Goal: Information Seeking & Learning: Check status

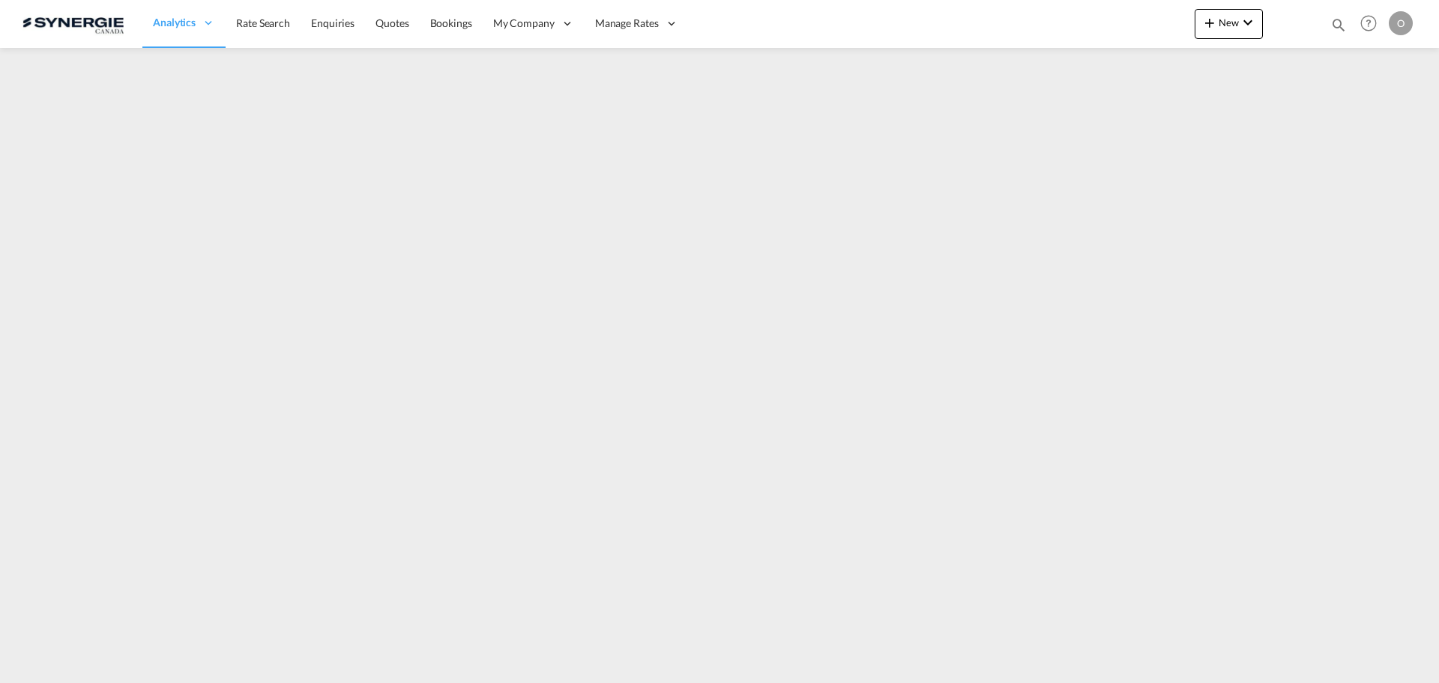
click at [1337, 25] on md-icon "icon-magnify" at bounding box center [1339, 24] width 16 height 16
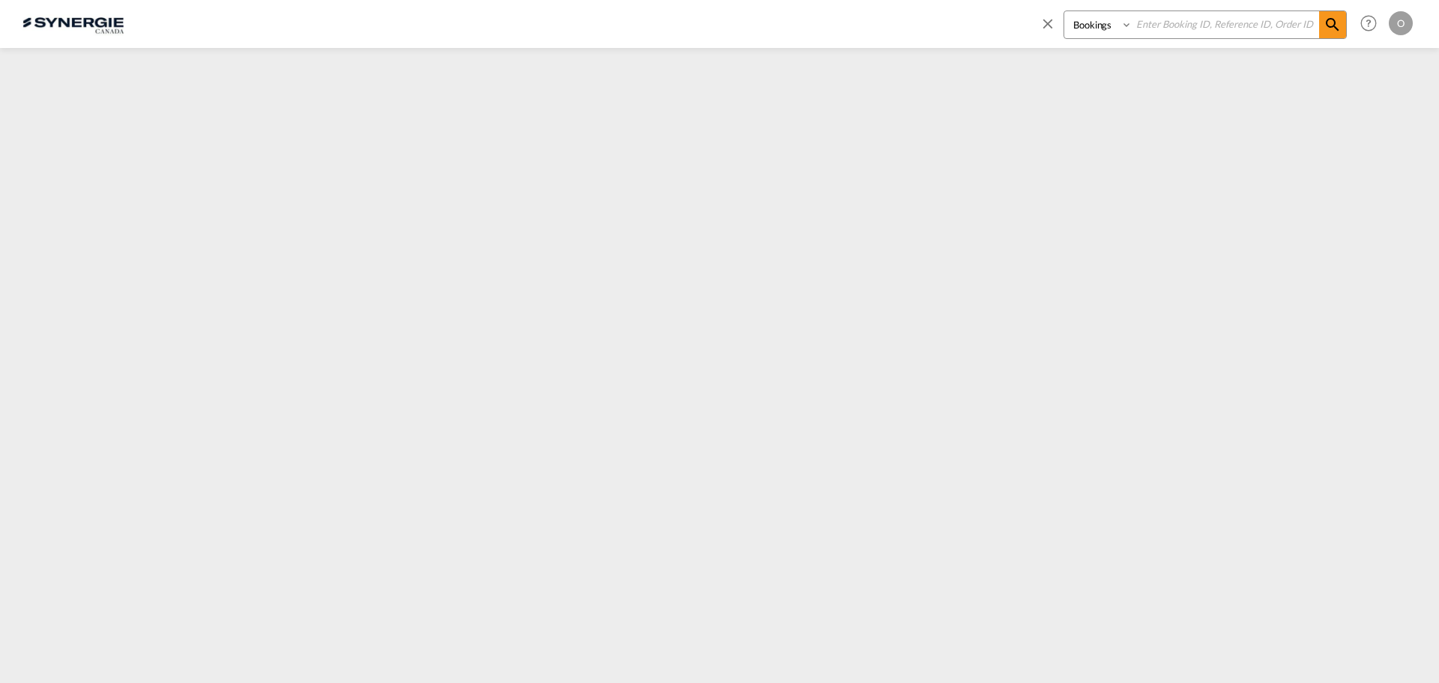
click at [1077, 19] on select "Bookings Quotes Enquiries" at bounding box center [1100, 24] width 71 height 27
select select "Quotes"
click at [1065, 11] on select "Bookings Quotes Enquiries" at bounding box center [1100, 24] width 71 height 27
click at [1178, 22] on input at bounding box center [1226, 24] width 187 height 26
paste input "SYC000014120"
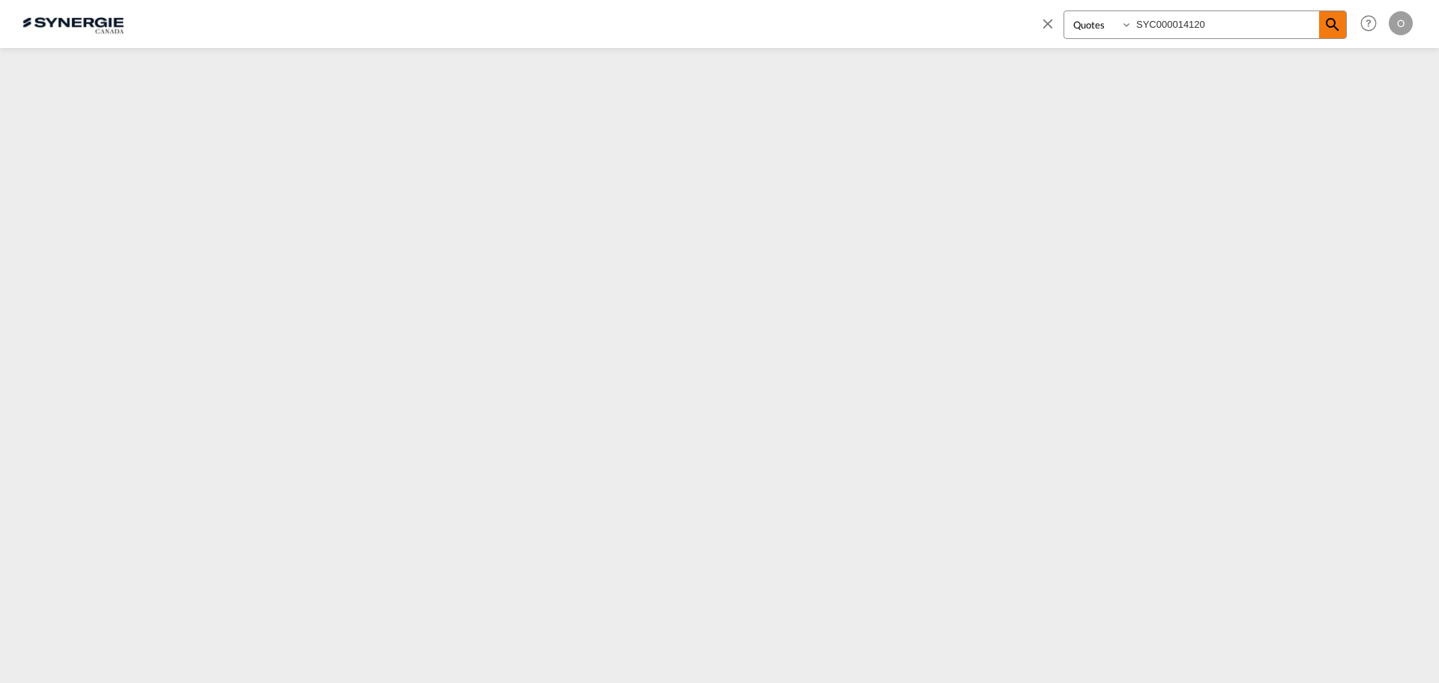
click at [1337, 27] on md-icon "icon-magnify" at bounding box center [1333, 25] width 18 height 18
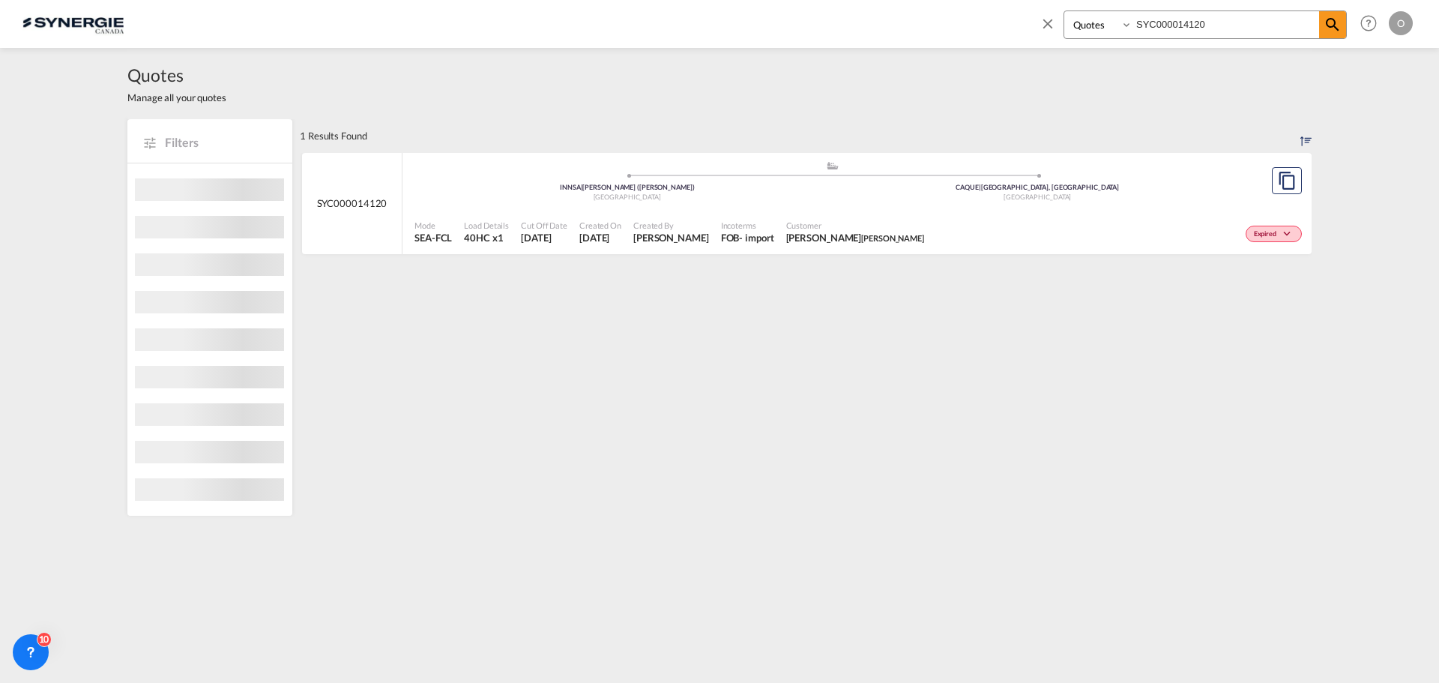
click at [832, 231] on span "David Paquet tilton" at bounding box center [855, 237] width 138 height 13
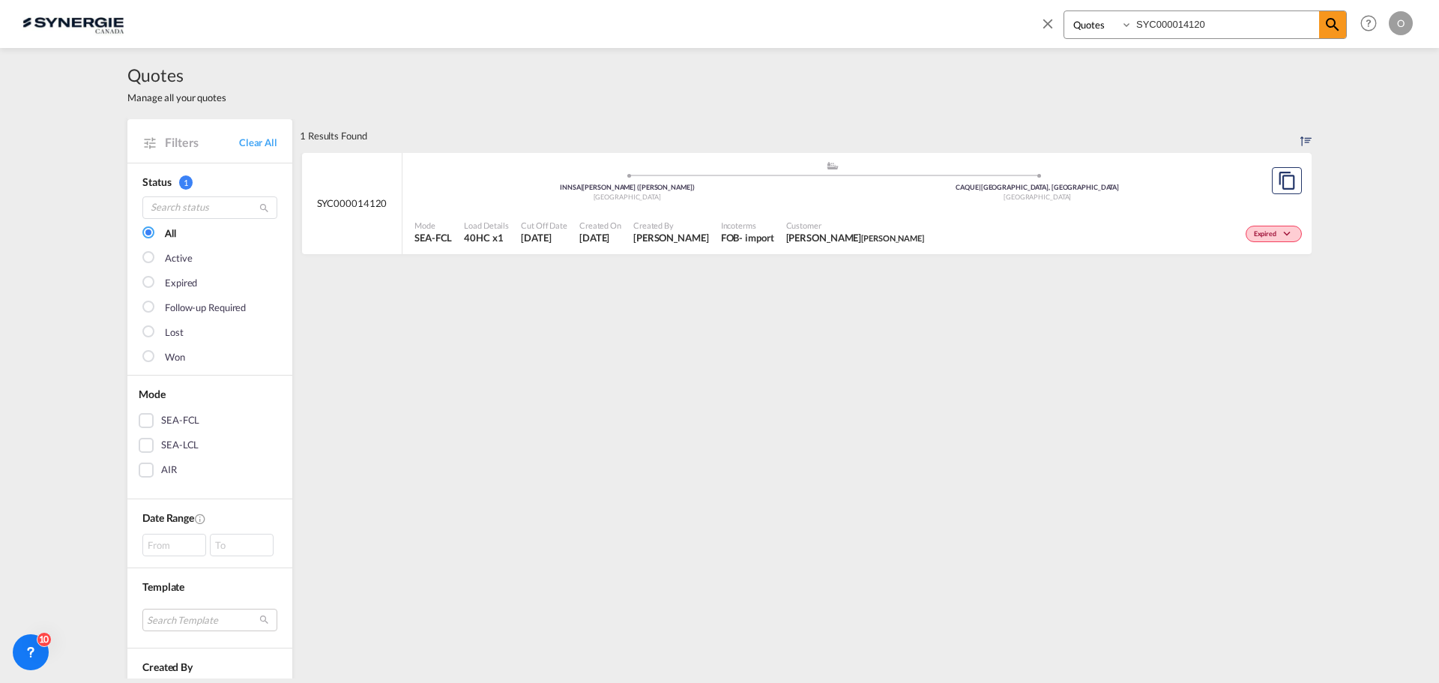
drag, startPoint x: 1226, startPoint y: 25, endPoint x: 1045, endPoint y: 25, distance: 180.7
click at [1045, 25] on div "Bookings Quotes Enquiries SYC000014120" at bounding box center [1193, 28] width 307 height 36
paste input "378"
click at [848, 202] on div ".a{fill:#aaa8ad;} .a{fill:#aaa8ad;} CNSZX | Shenzhen, GD China 89434 | 89434 Lo…" at bounding box center [833, 182] width 836 height 45
drag, startPoint x: 1231, startPoint y: 25, endPoint x: 1052, endPoint y: 25, distance: 179.2
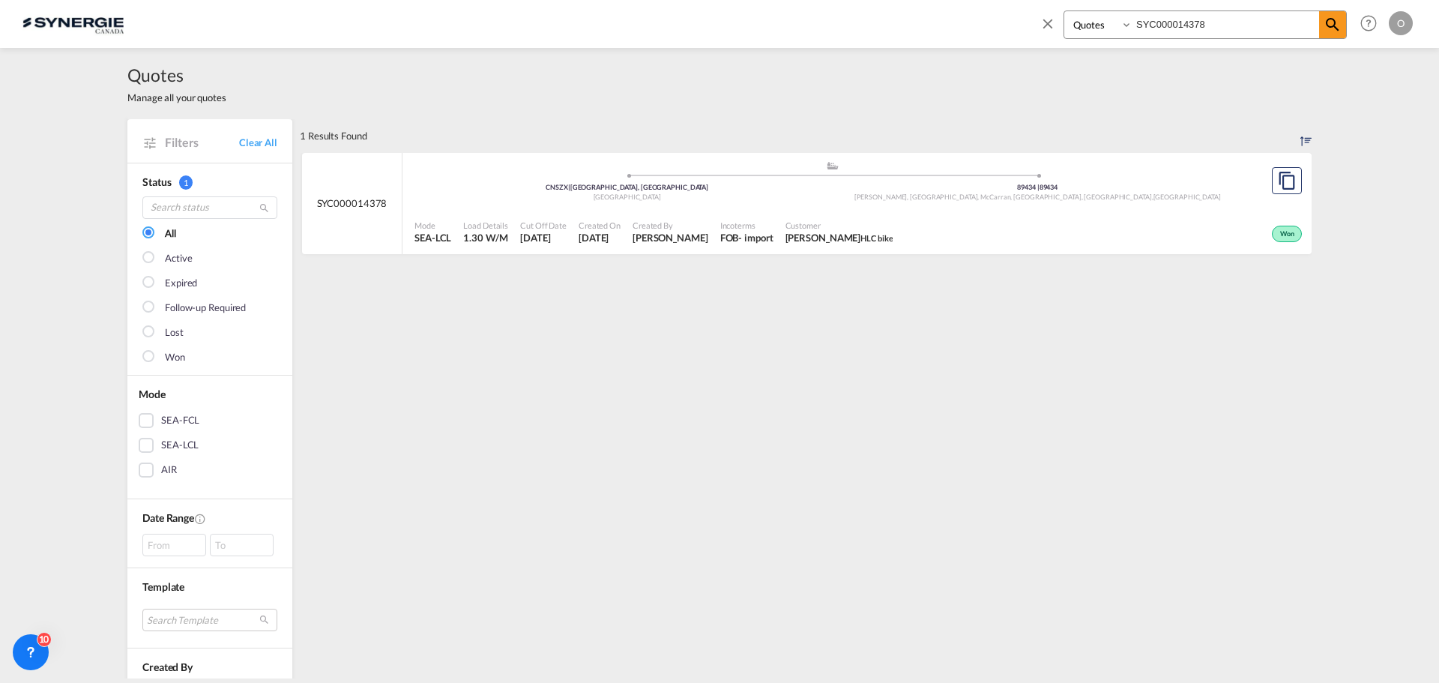
click at [1052, 25] on div "Bookings Quotes Enquiries SYC000014378" at bounding box center [1193, 28] width 307 height 36
paste input "120"
type input "SYC000014120"
click at [793, 233] on span "David Paquet tilton" at bounding box center [855, 237] width 138 height 13
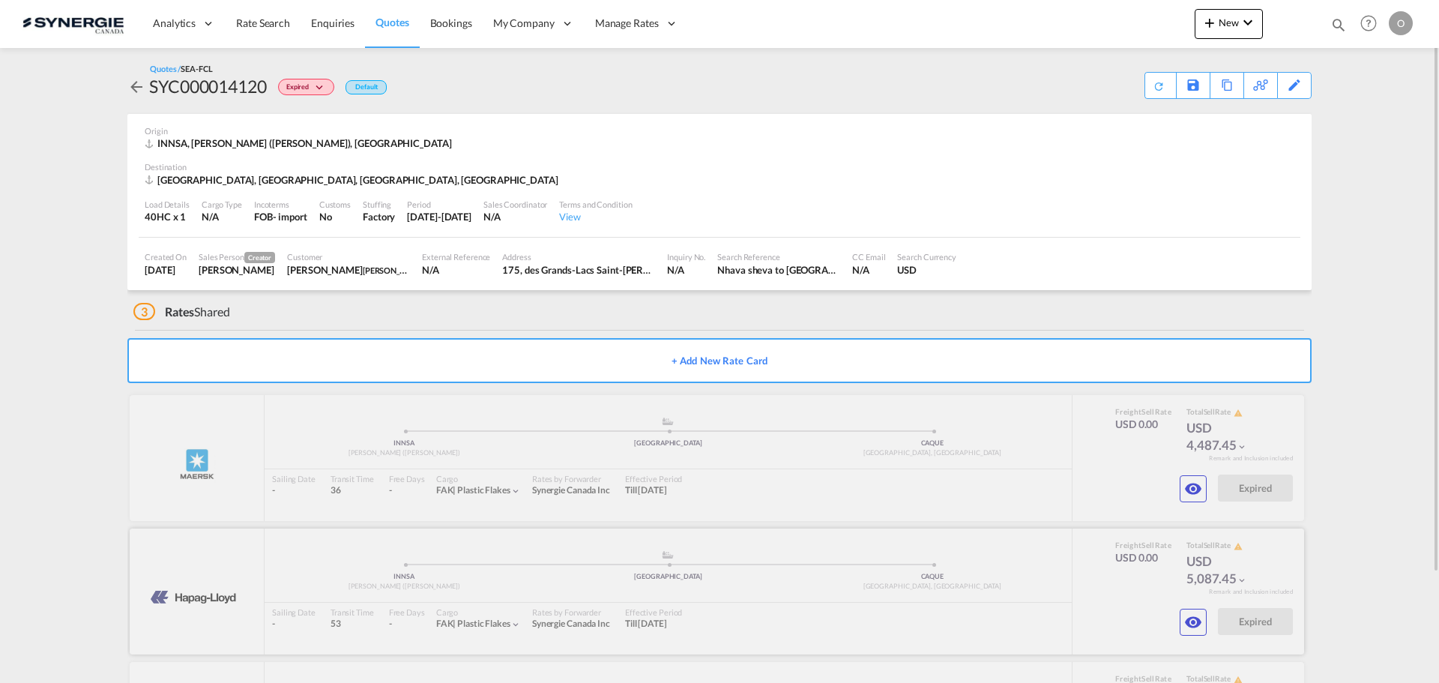
scroll to position [131, 0]
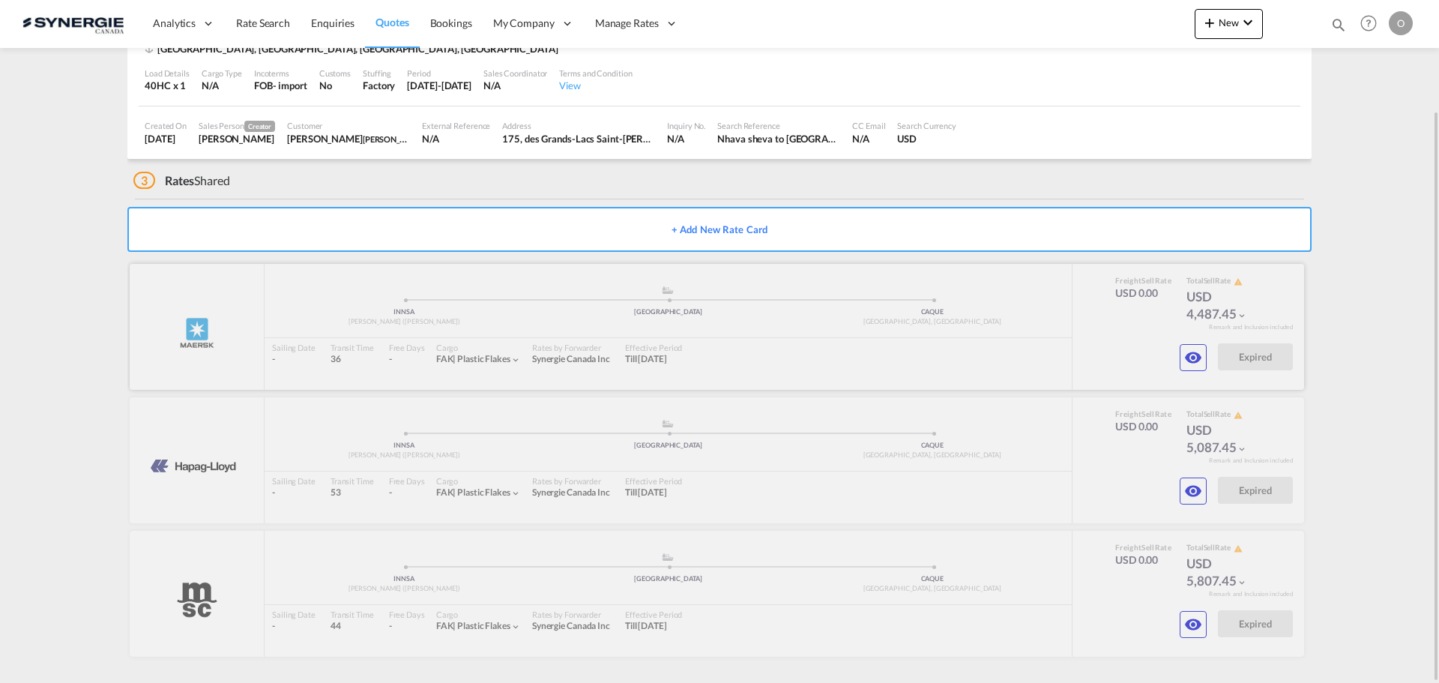
click at [1104, 354] on div at bounding box center [717, 327] width 1175 height 126
click at [1194, 353] on md-icon "icon-eye" at bounding box center [1194, 358] width 18 height 18
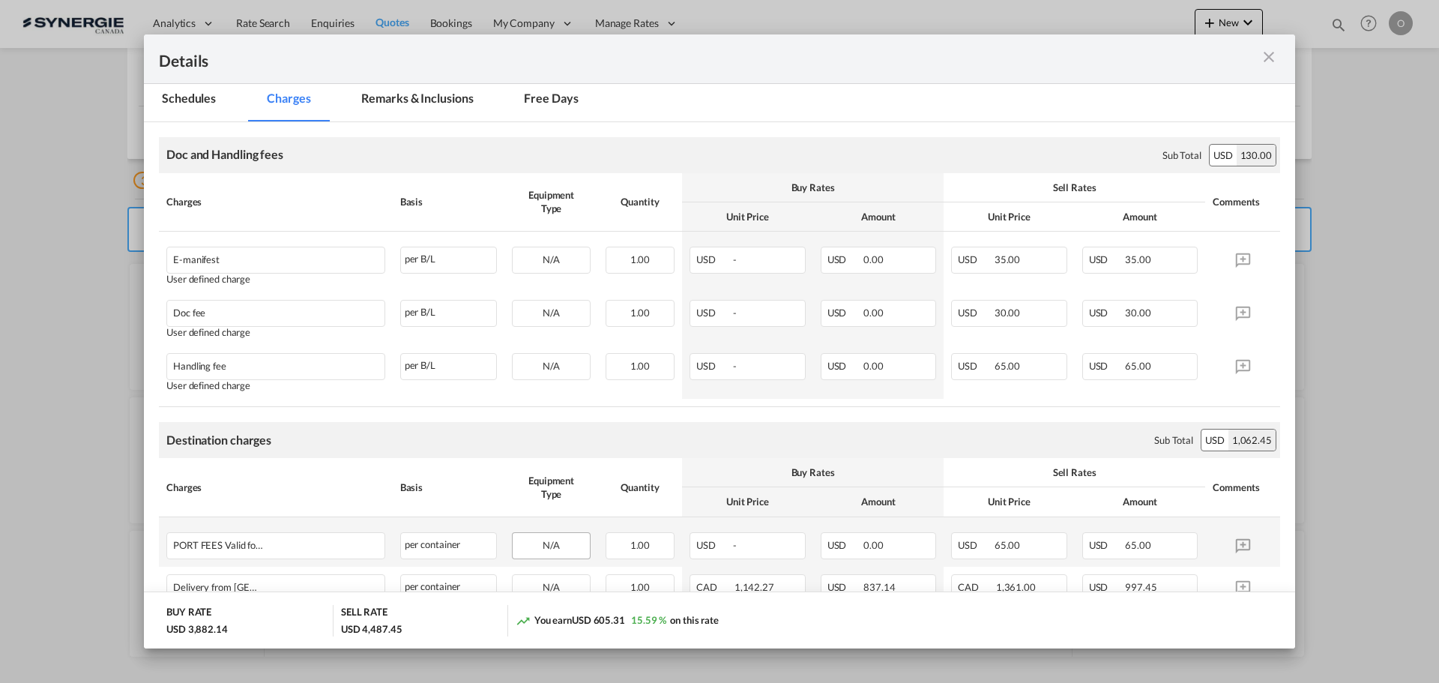
scroll to position [168, 0]
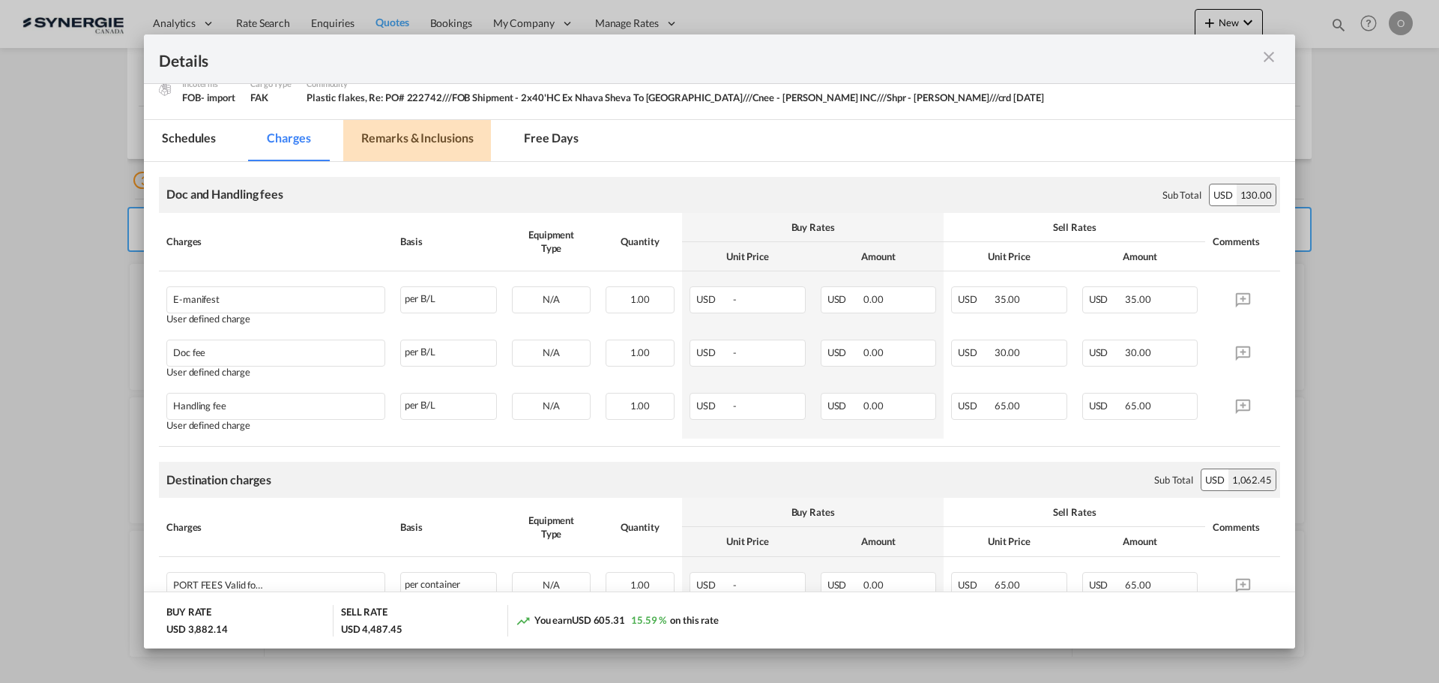
click at [433, 135] on md-tab-item "Remarks & Inclusions" at bounding box center [417, 140] width 148 height 41
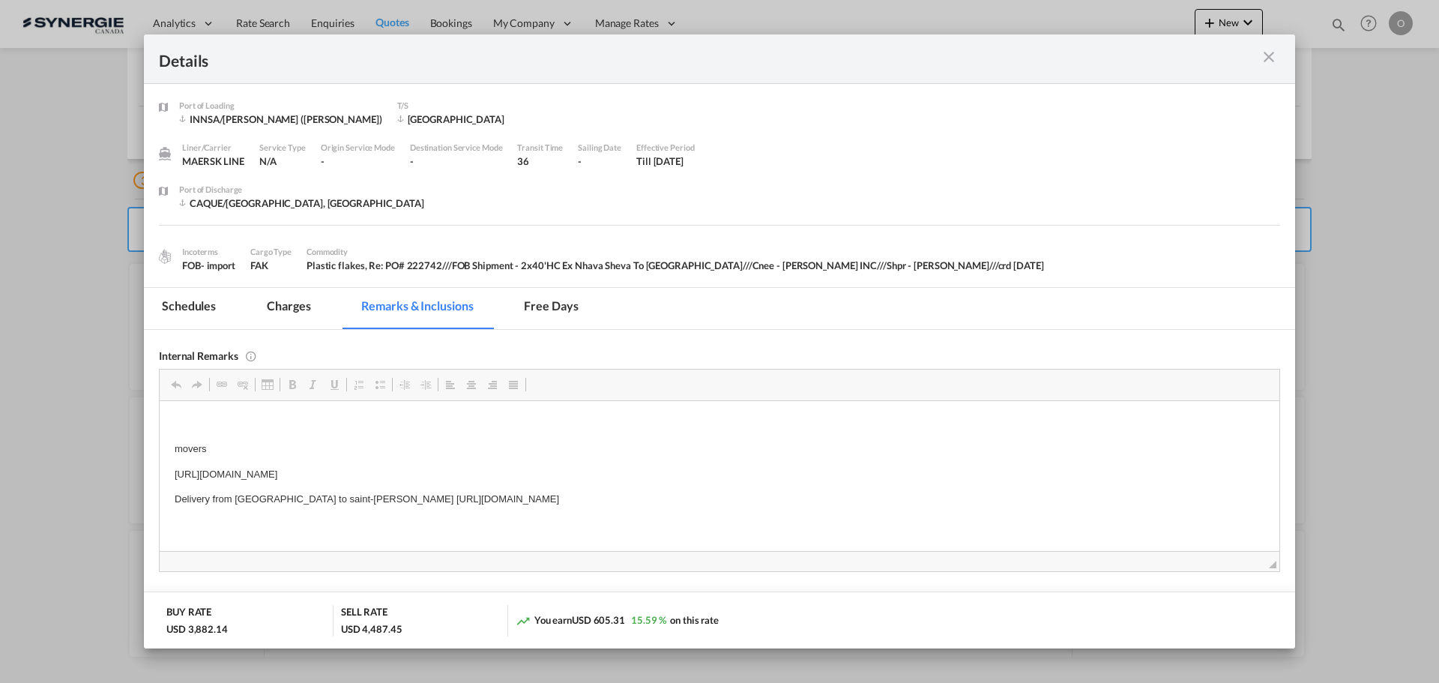
scroll to position [75, 0]
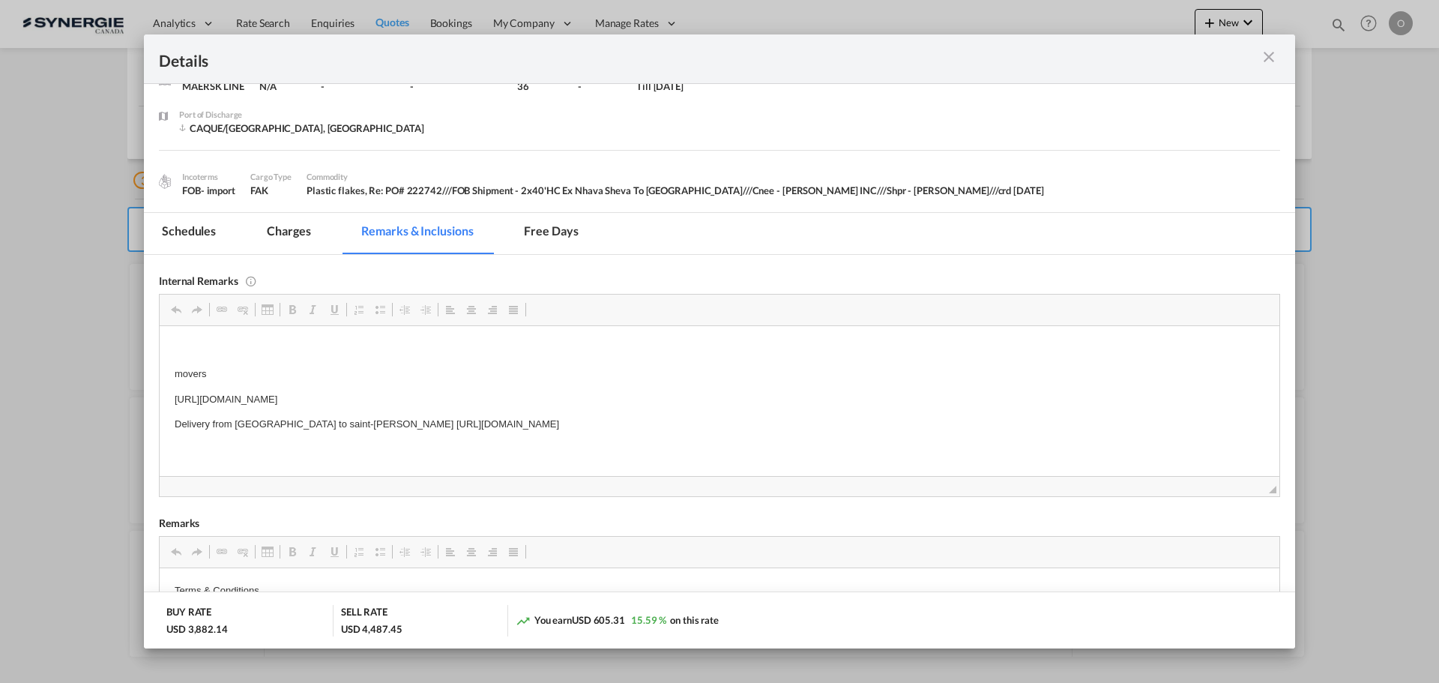
drag, startPoint x: 365, startPoint y: 424, endPoint x: 558, endPoint y: 425, distance: 192.7
drag, startPoint x: 792, startPoint y: 427, endPoint x: 367, endPoint y: 427, distance: 425.1
click at [367, 427] on p "Delivery from Montreal to saint-augustin GT https://app.frontapp.com/open/msg_1…" at bounding box center [720, 424] width 1090 height 16
copy p "https://app.frontapp.com/open/msg_1g64o83z?key=SdFkKBwZcaY06OxEFU5wVXHNBCyAQnj9"
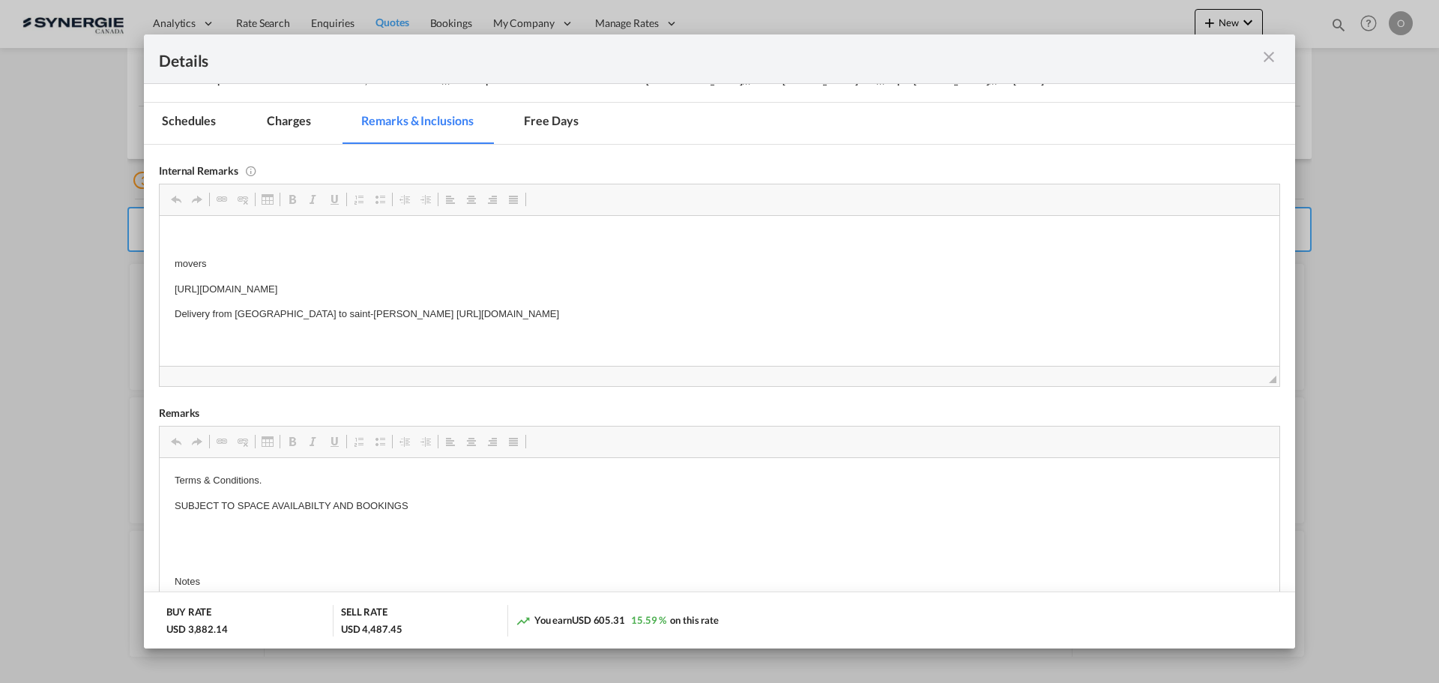
scroll to position [182, 0]
click at [277, 126] on md-tab-item "Charges" at bounding box center [288, 126] width 79 height 41
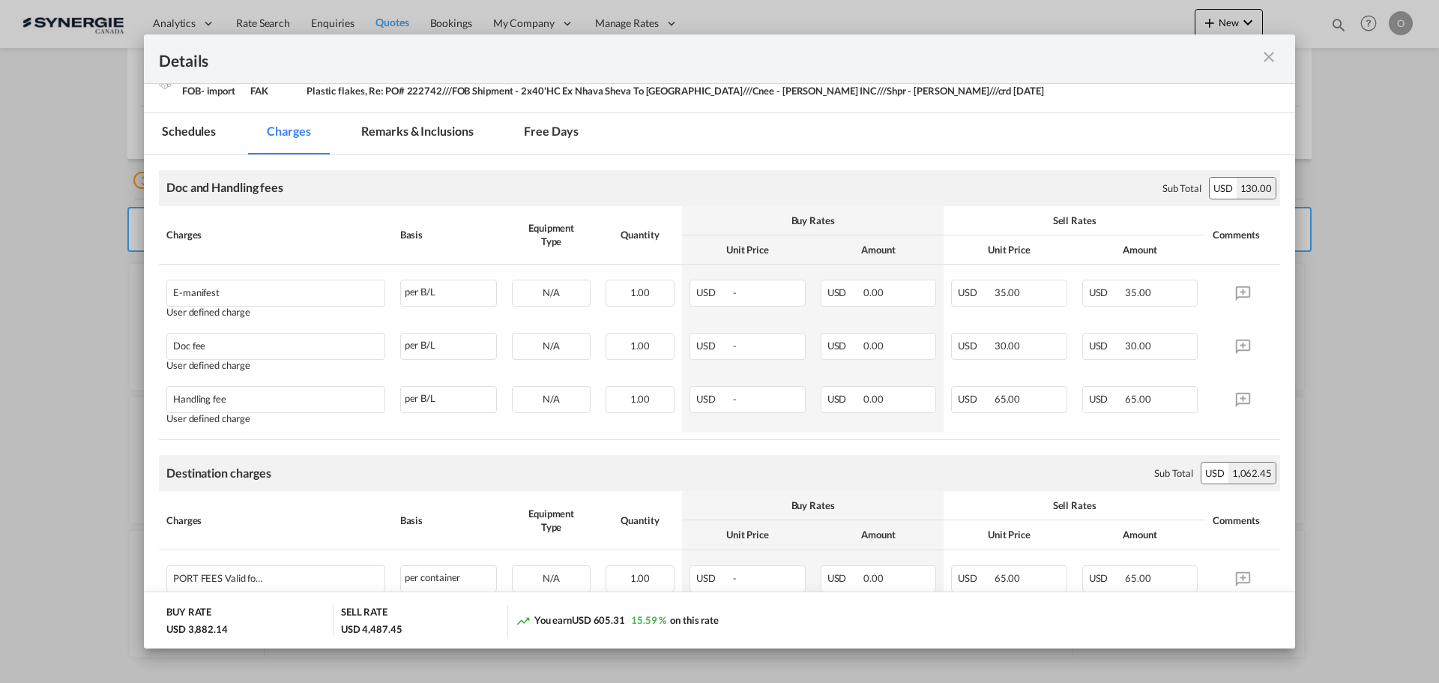
scroll to position [168, 0]
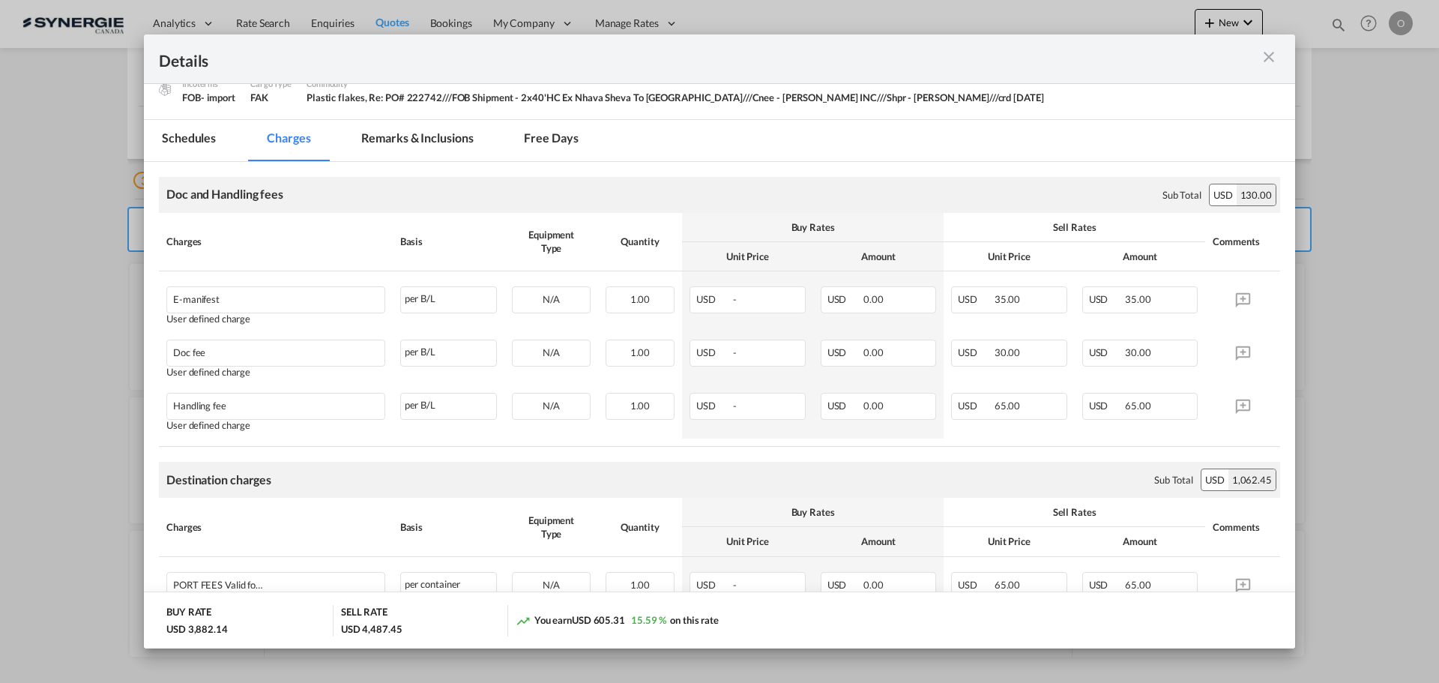
click at [400, 133] on md-tab-item "Remarks & Inclusions" at bounding box center [417, 140] width 148 height 41
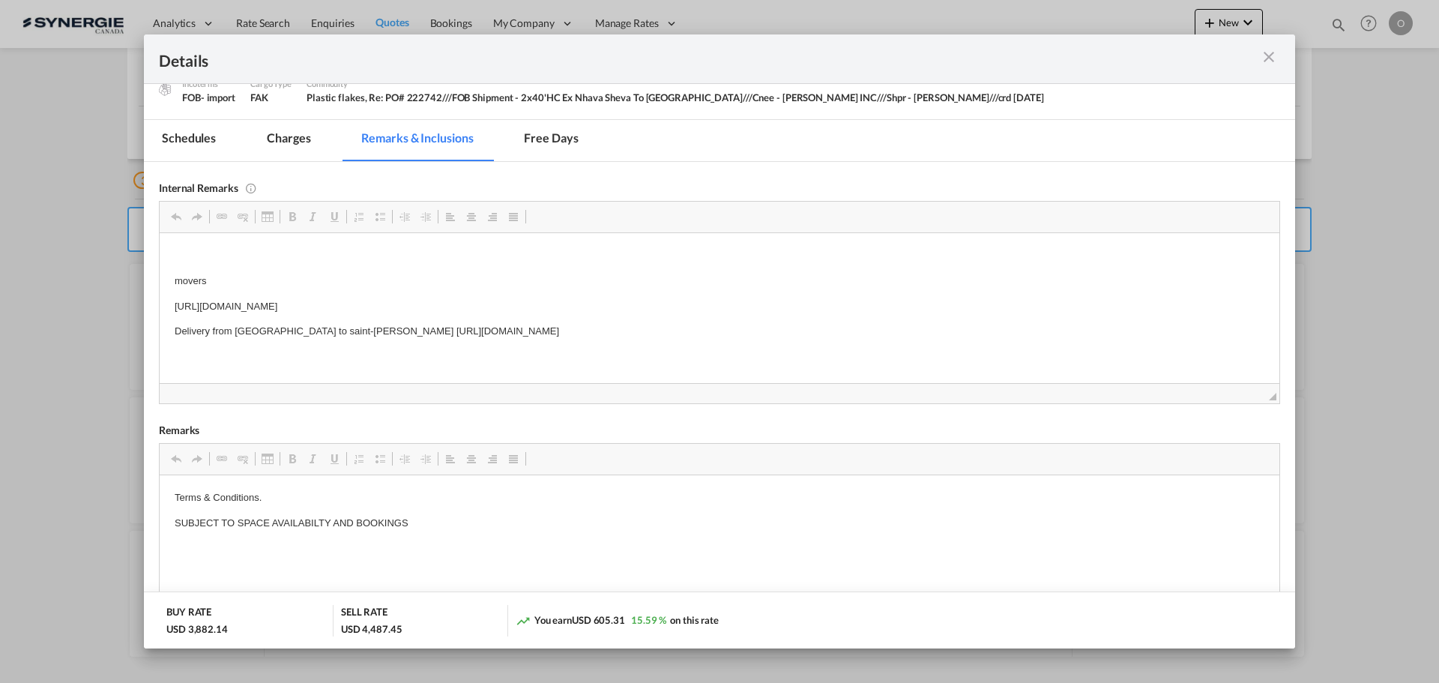
drag, startPoint x: 170, startPoint y: 301, endPoint x: 573, endPoint y: 302, distance: 402.6
click at [270, 142] on md-tab-item "Charges" at bounding box center [288, 140] width 79 height 41
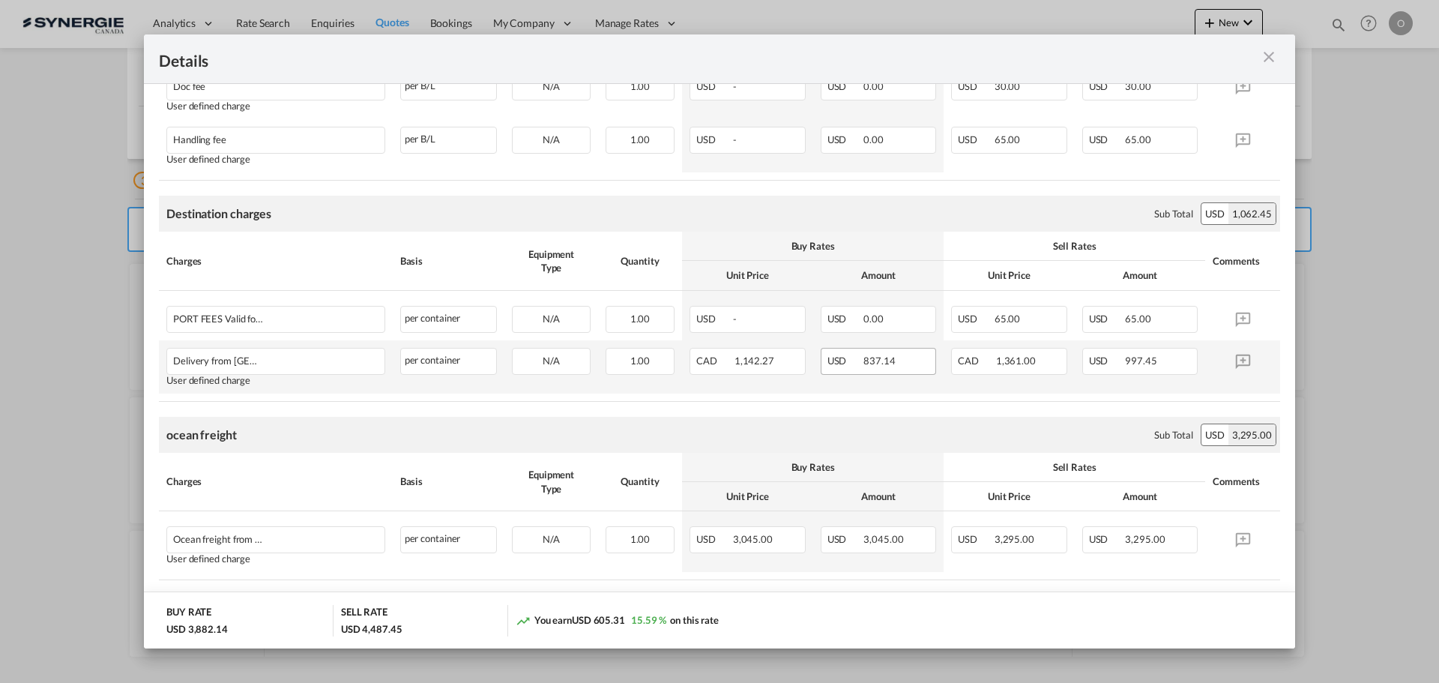
scroll to position [468, 0]
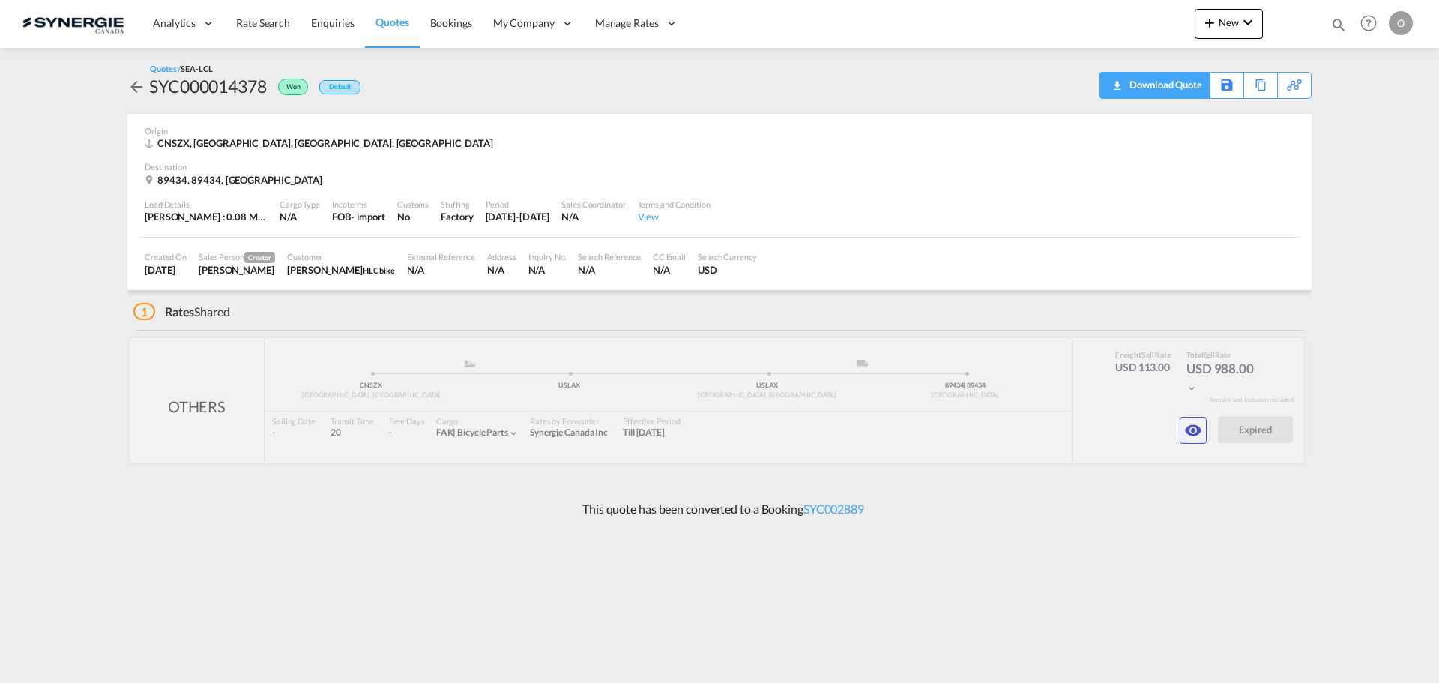
click at [1185, 85] on div "Download Quote" at bounding box center [1164, 85] width 76 height 24
click at [1201, 438] on md-icon "icon-eye" at bounding box center [1194, 430] width 18 height 18
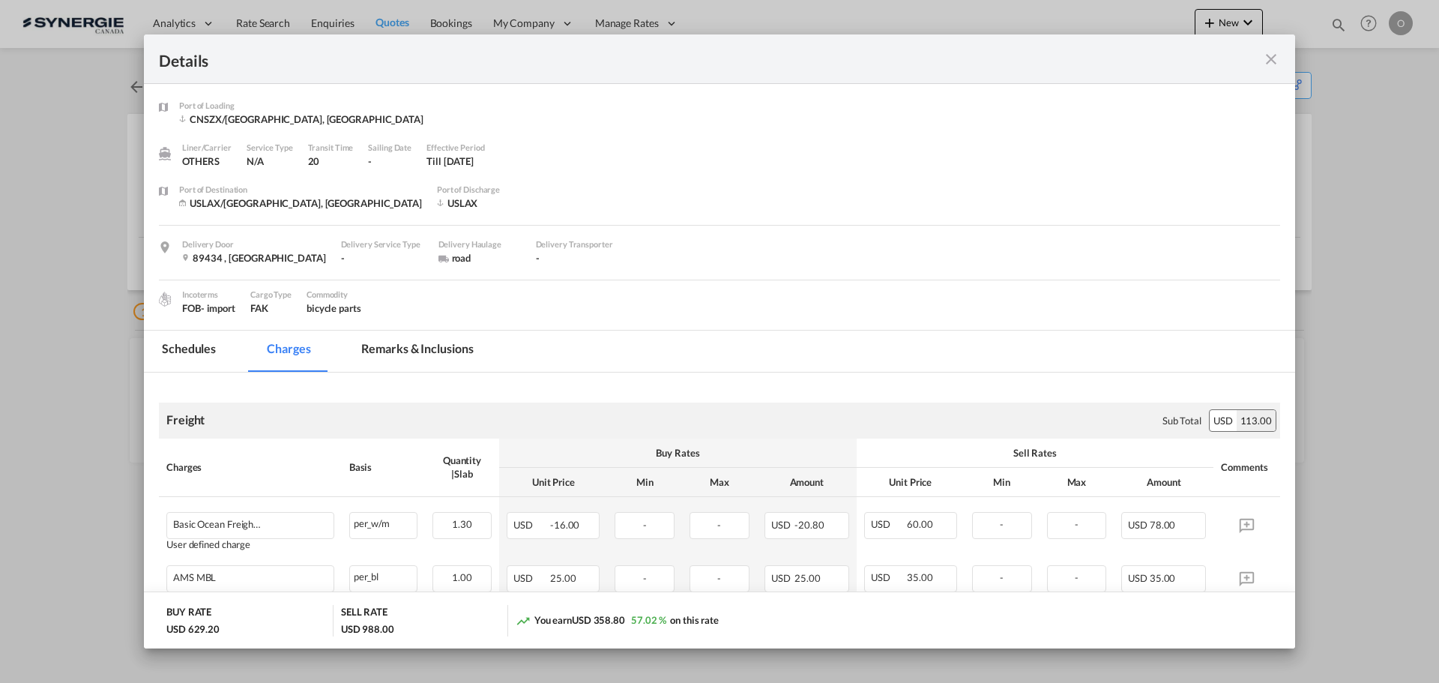
scroll to position [150, 0]
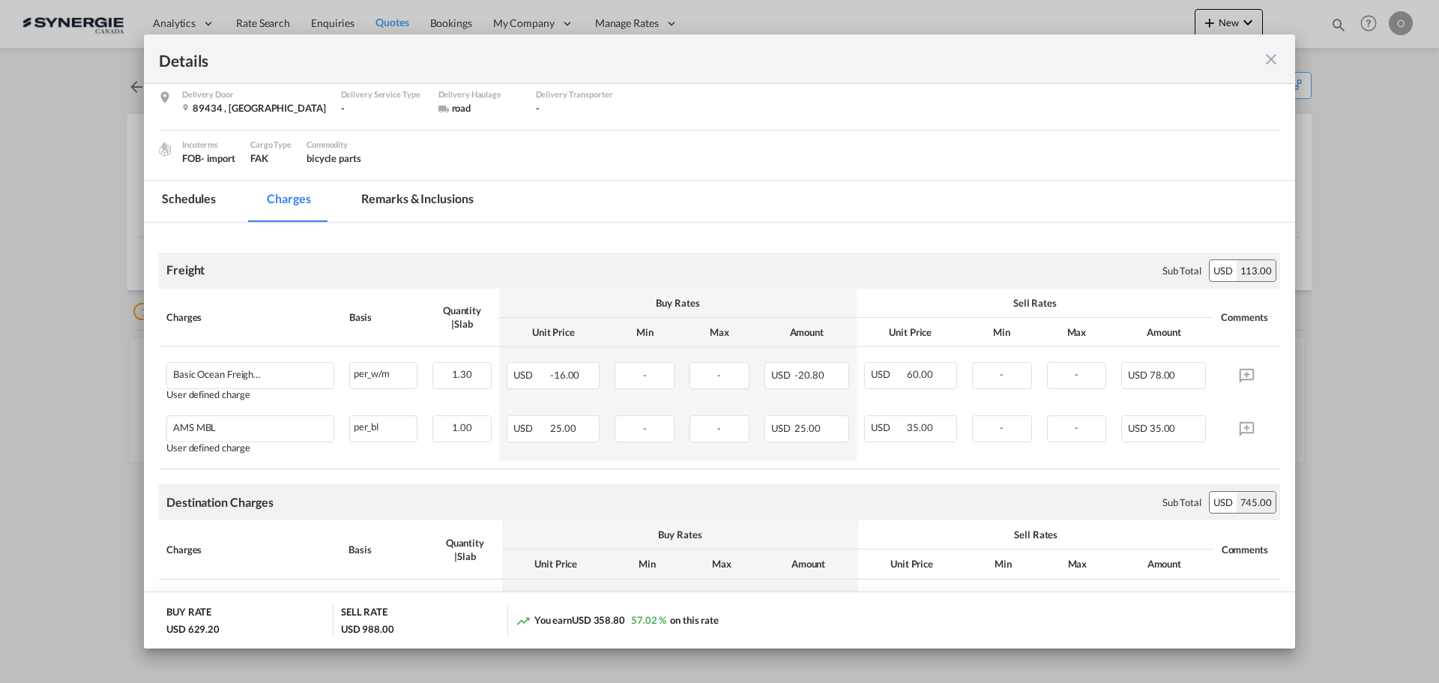
click at [424, 189] on md-tab-item "Remarks & Inclusions" at bounding box center [417, 201] width 148 height 41
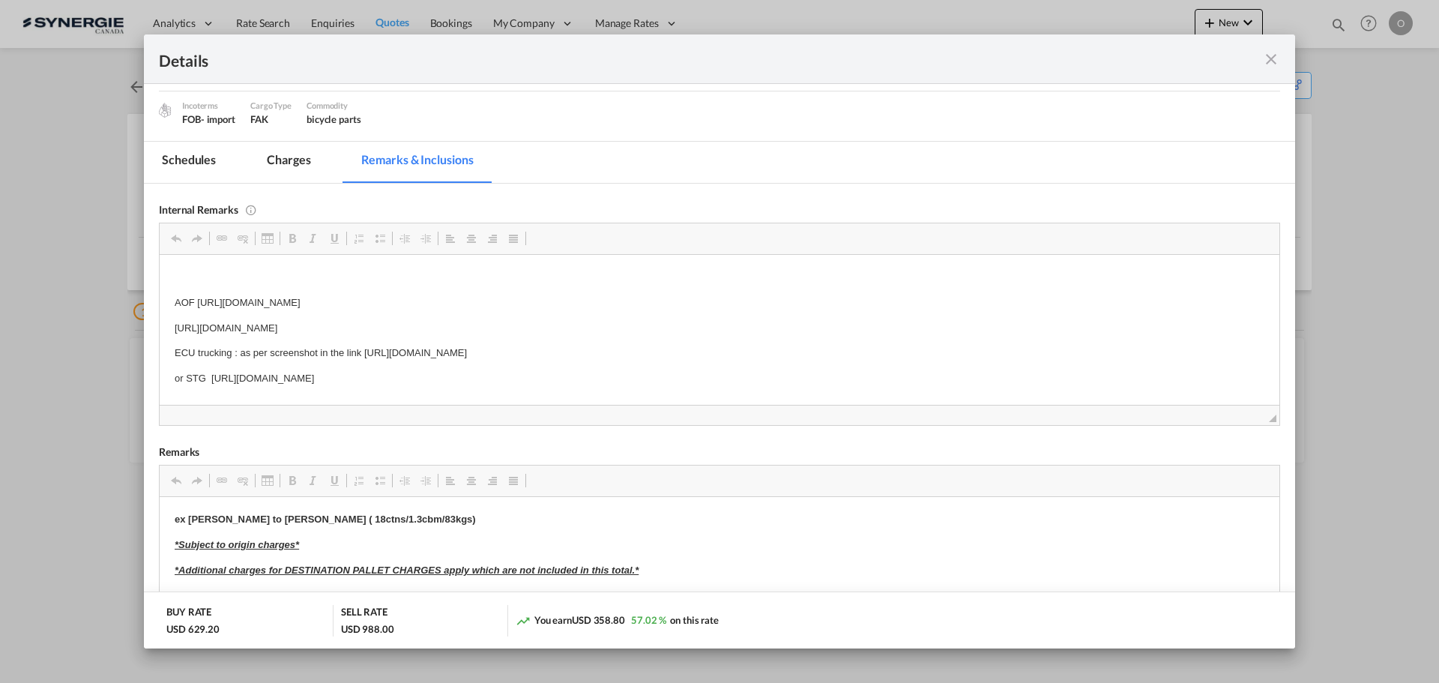
scroll to position [225, 0]
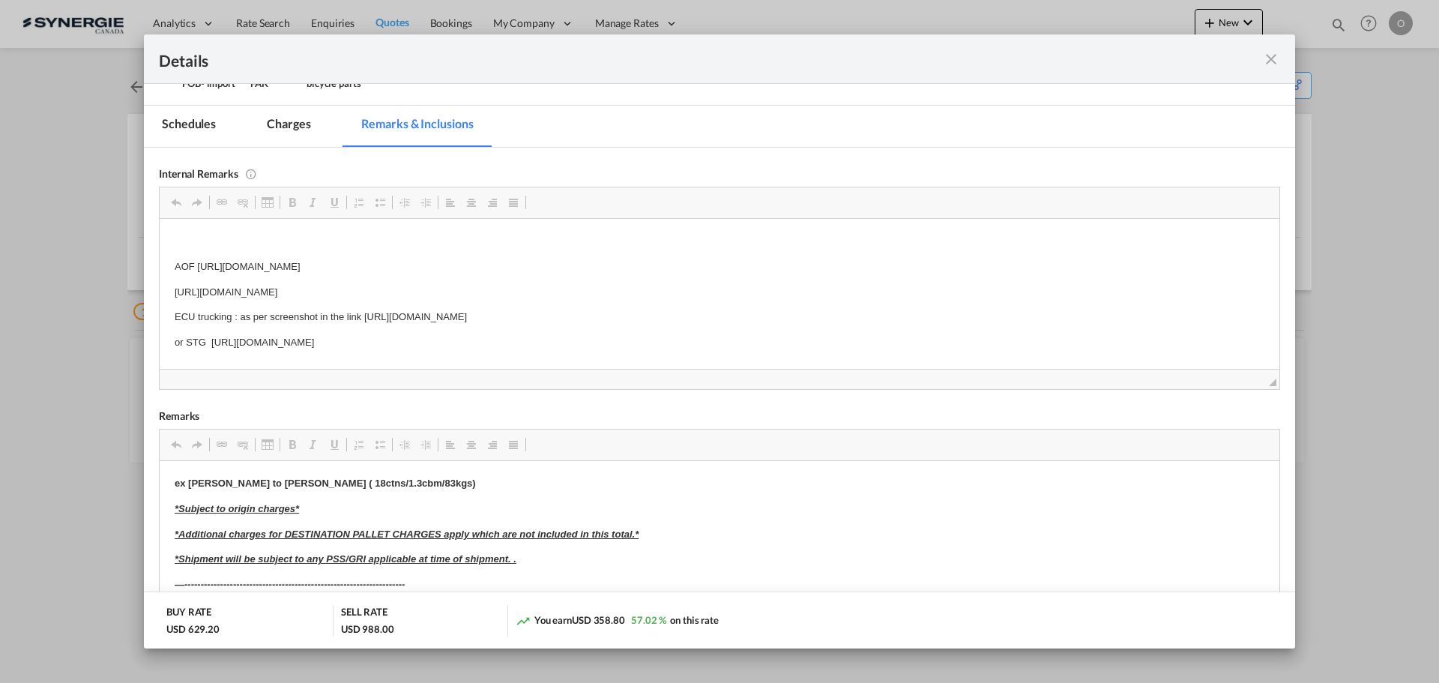
click at [260, 112] on md-tab-item "Charges" at bounding box center [288, 126] width 79 height 41
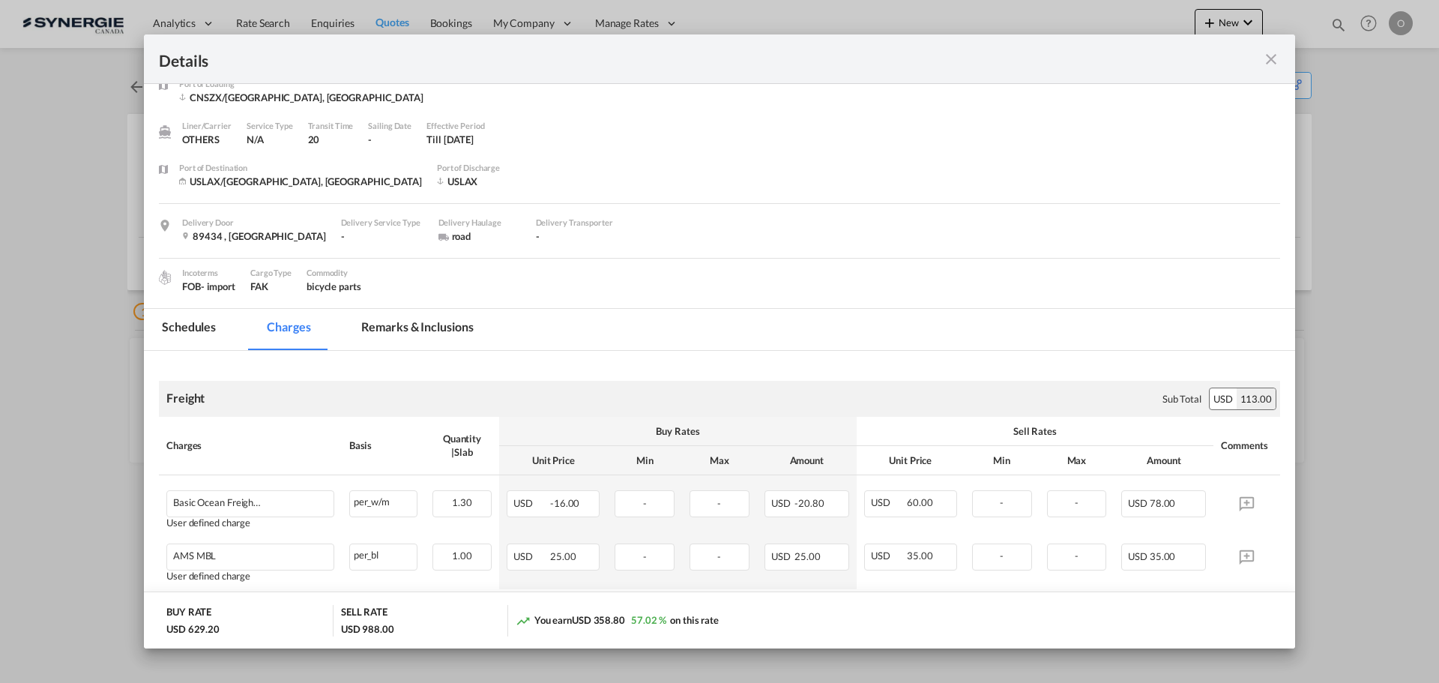
scroll to position [0, 0]
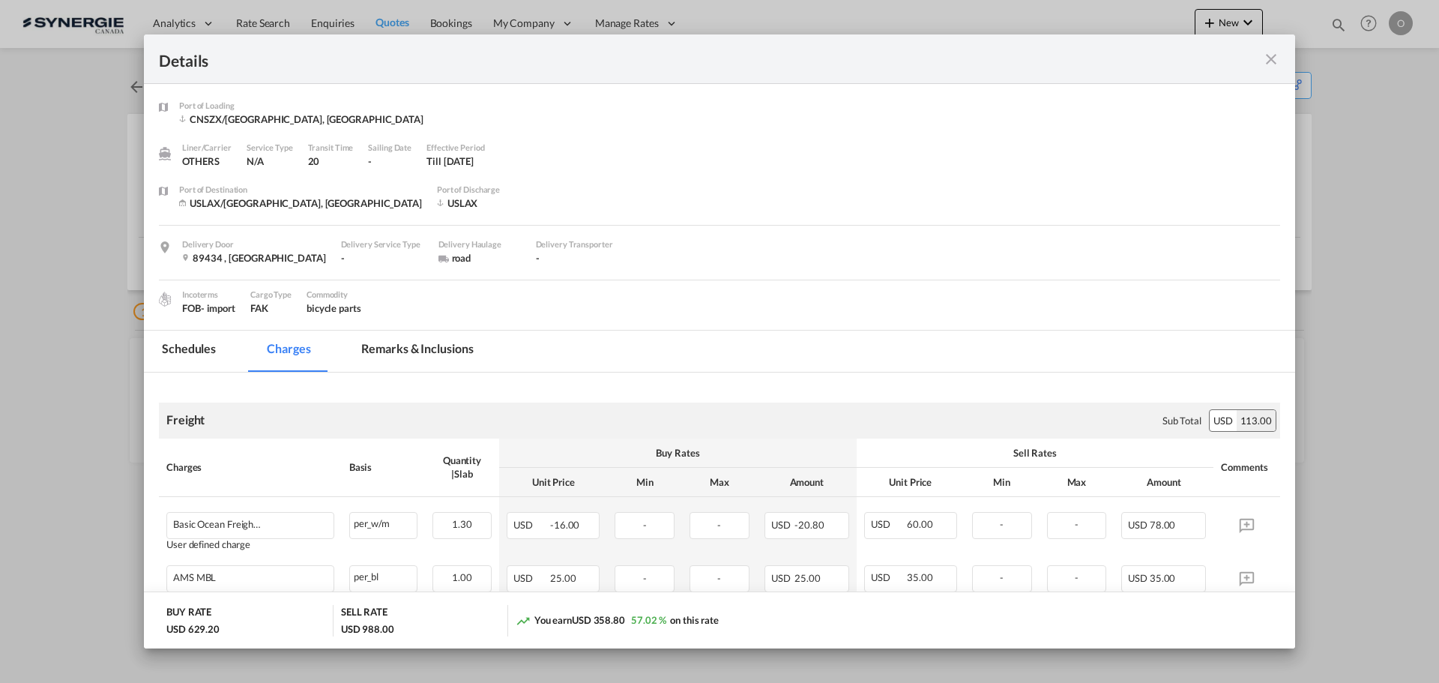
click at [432, 349] on md-tab-item "Remarks & Inclusions" at bounding box center [417, 351] width 148 height 41
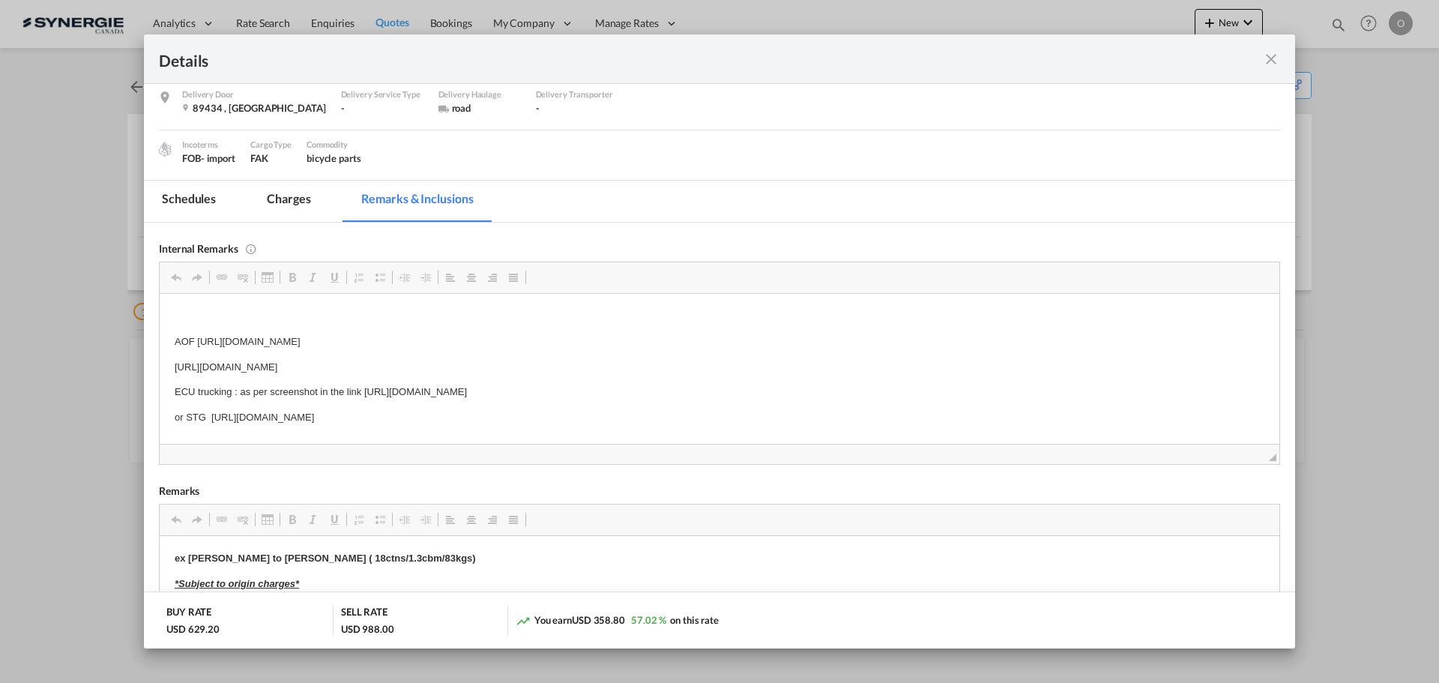
scroll to position [15, 0]
drag, startPoint x: 197, startPoint y: 339, endPoint x: 547, endPoint y: 337, distance: 350.1
copy p "[URL][DOMAIN_NAME]"
drag, startPoint x: 601, startPoint y: 328, endPoint x: 198, endPoint y: 321, distance: 402.7
click at [198, 321] on p "AOF [URL][DOMAIN_NAME]" at bounding box center [720, 327] width 1090 height 16
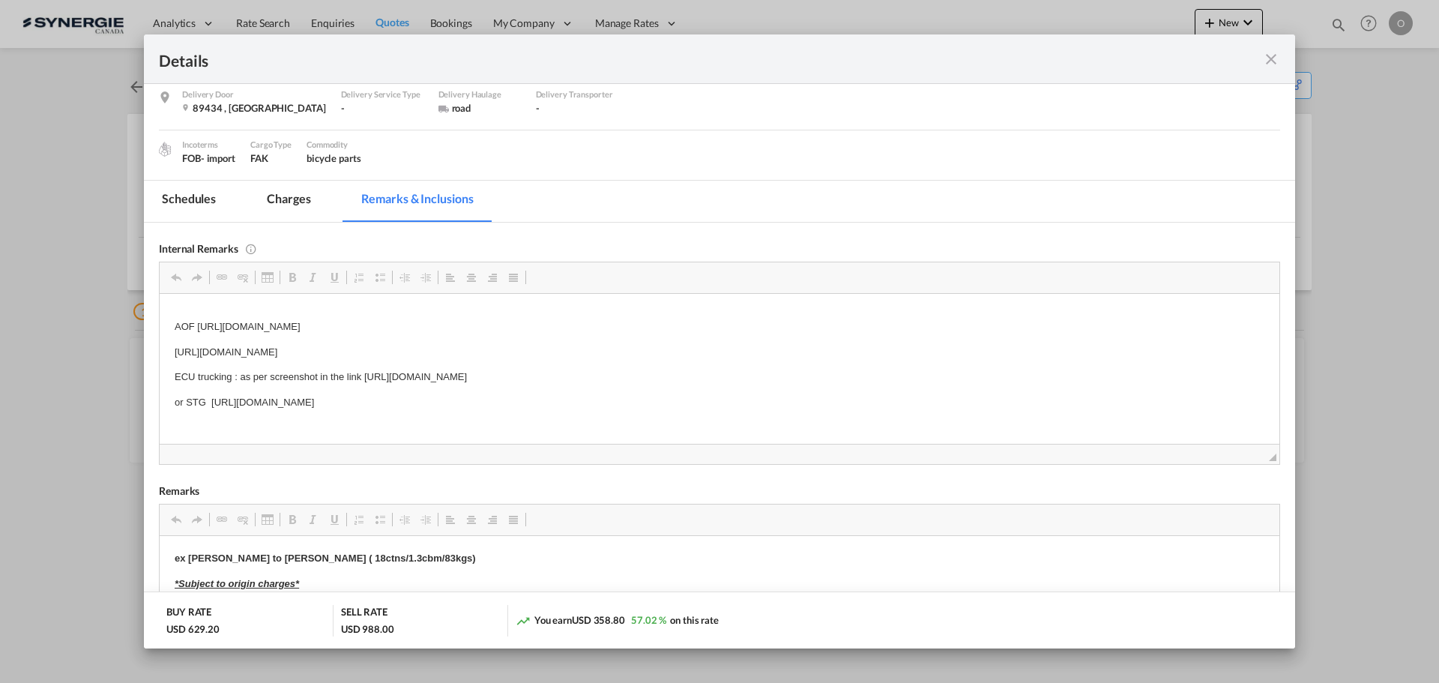
click at [281, 202] on md-tab-item "Charges" at bounding box center [288, 201] width 79 height 41
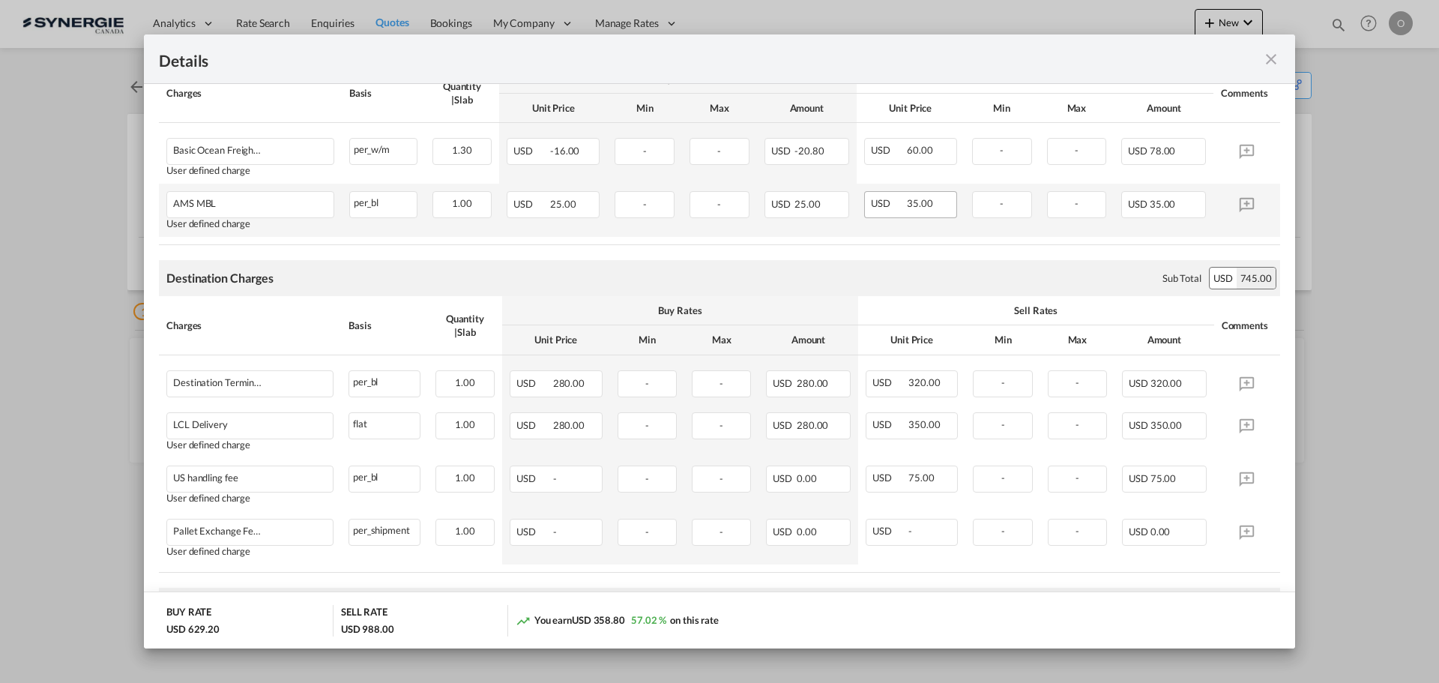
scroll to position [375, 0]
click at [1273, 55] on md-icon "icon-close fg-AAA8AD m-0 cursor" at bounding box center [1272, 59] width 18 height 18
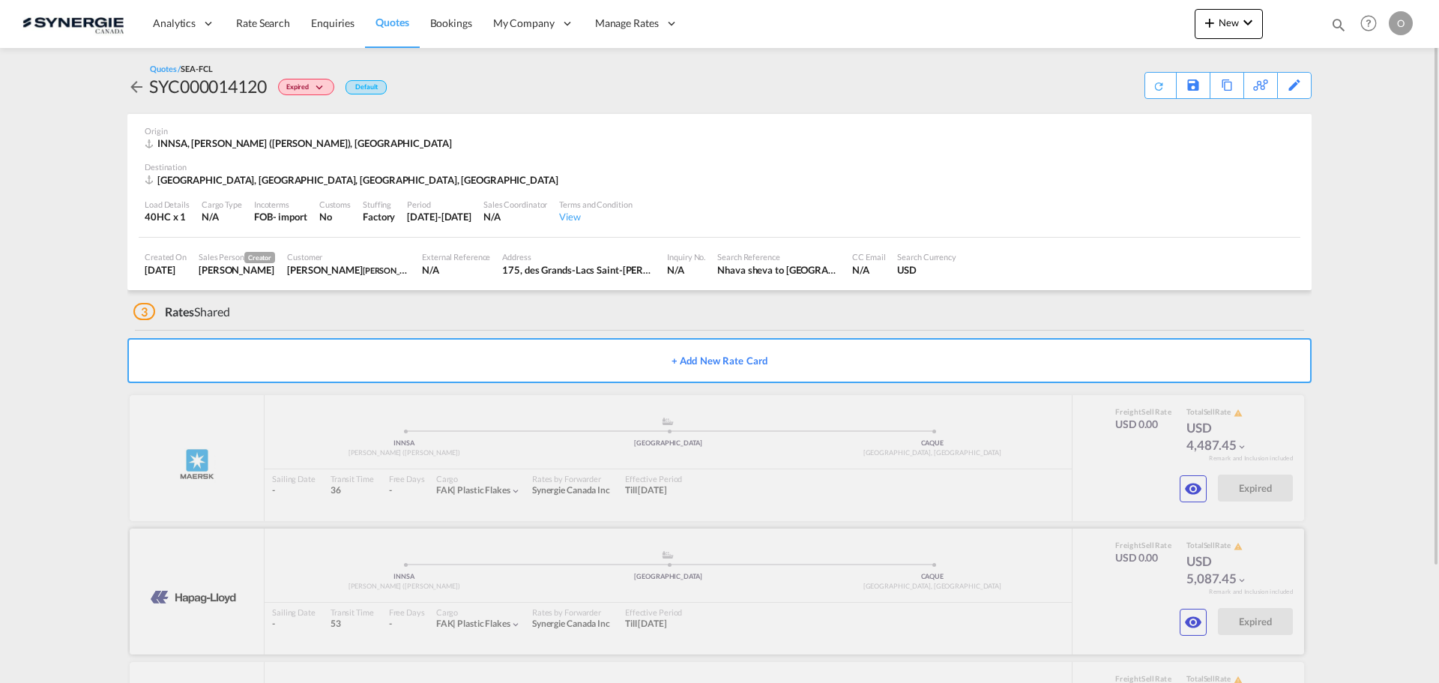
scroll to position [131, 0]
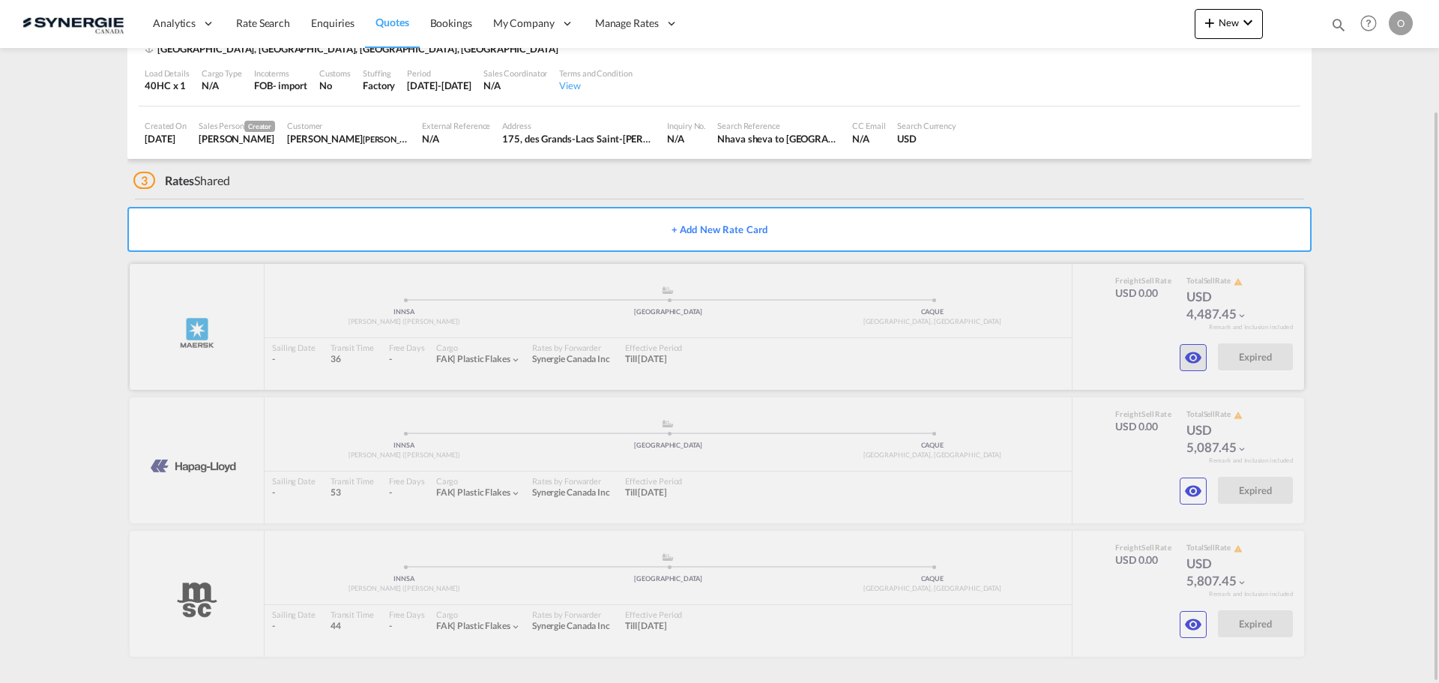
click at [1196, 358] on md-icon "icon-eye" at bounding box center [1194, 358] width 18 height 18
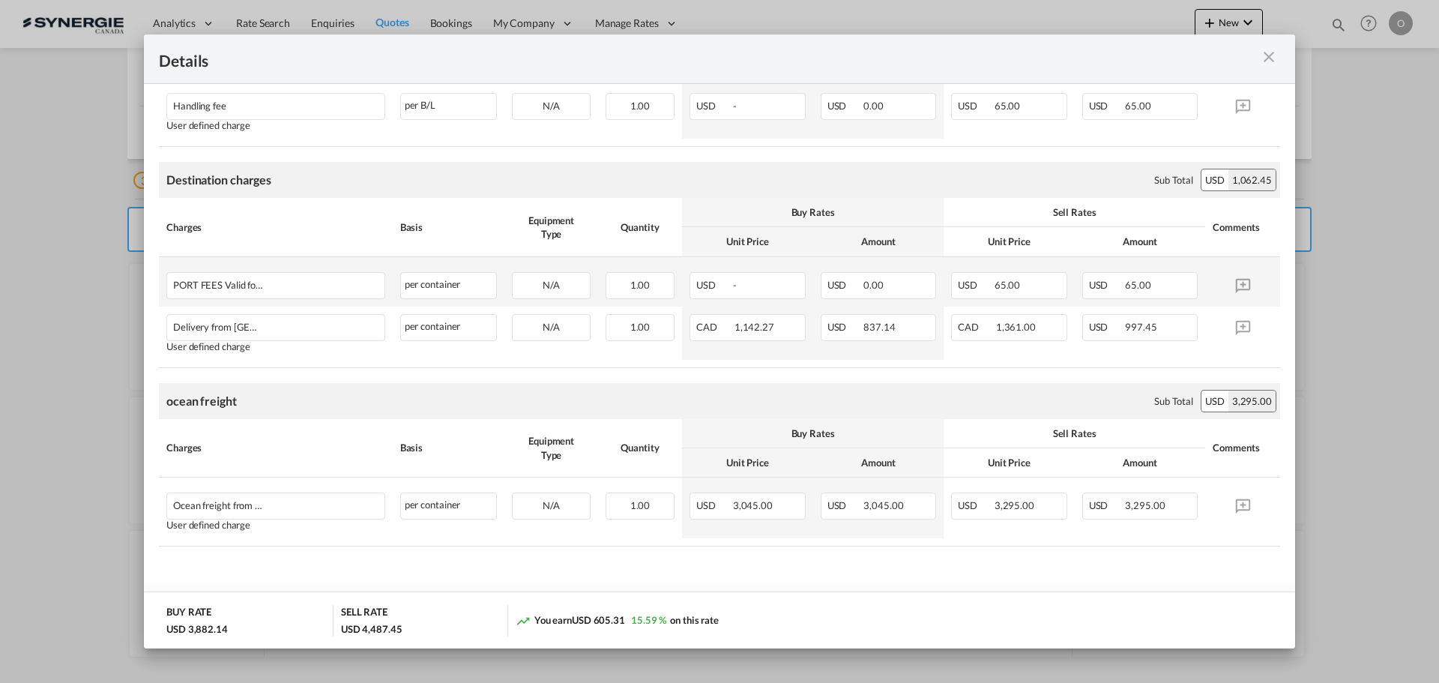
scroll to position [168, 0]
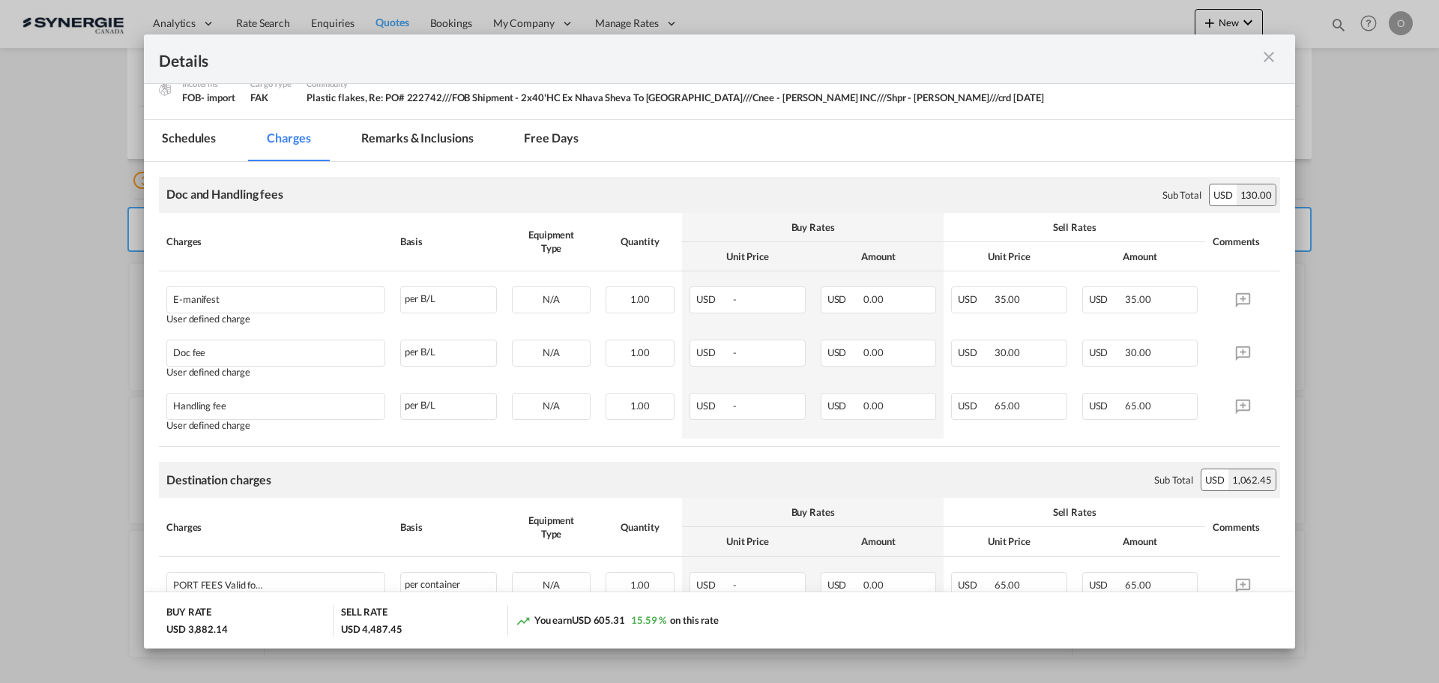
click at [426, 131] on md-tab-item "Remarks & Inclusions" at bounding box center [417, 140] width 148 height 41
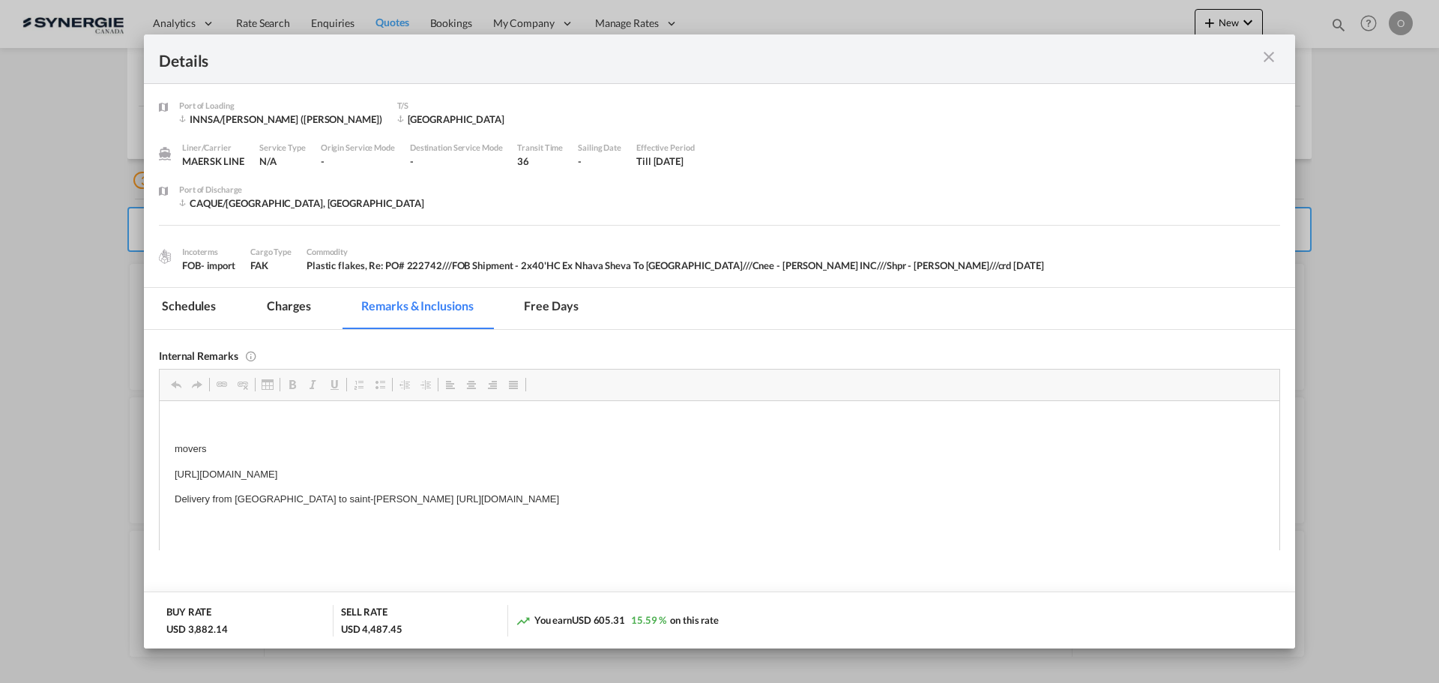
scroll to position [0, 0]
drag, startPoint x: 175, startPoint y: 472, endPoint x: 528, endPoint y: 472, distance: 352.4
copy p "https://app.frontapp.com/open/msg_1h0zh6tr?key=c0kgkOCf1cve-JdzY19OG6f586G4WpD2"
drag, startPoint x: 577, startPoint y: 472, endPoint x: 171, endPoint y: 473, distance: 405.6
click at [171, 473] on html "movers https://app.frontapp.com/open/msg_1h0zh6tr?key=c0kgkOCf1cve-JdzY19OG6f58…" at bounding box center [720, 460] width 1120 height 121
